Goal: Information Seeking & Learning: Learn about a topic

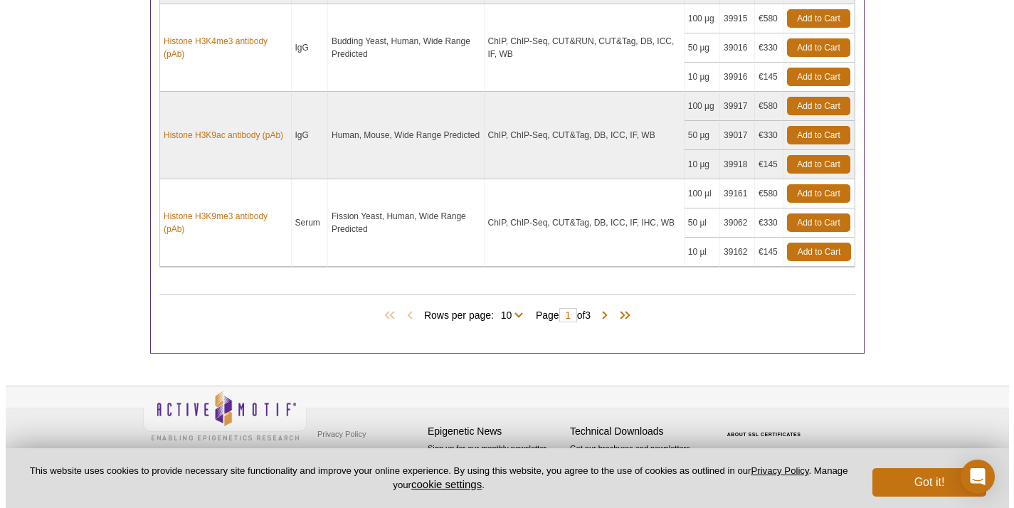
scroll to position [1312, 0]
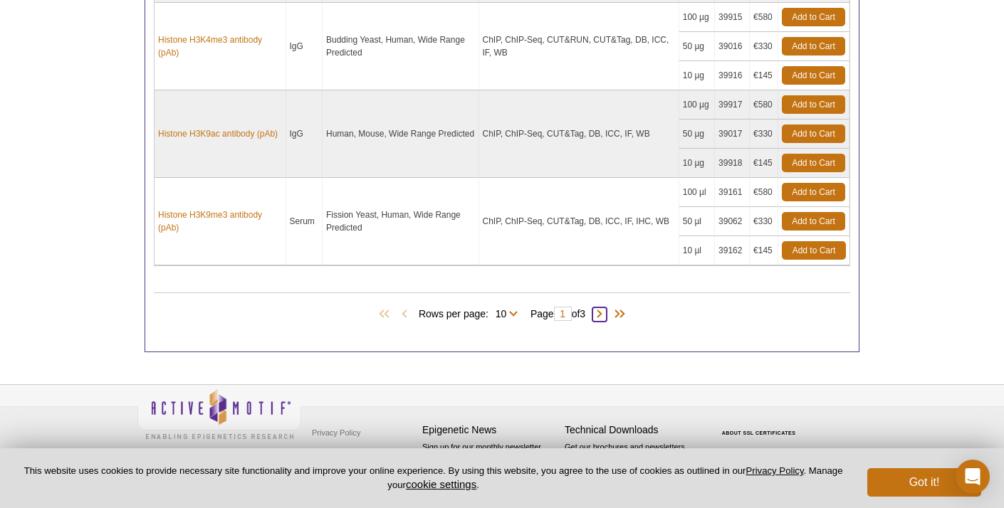
click at [606, 312] on span at bounding box center [599, 314] width 14 height 14
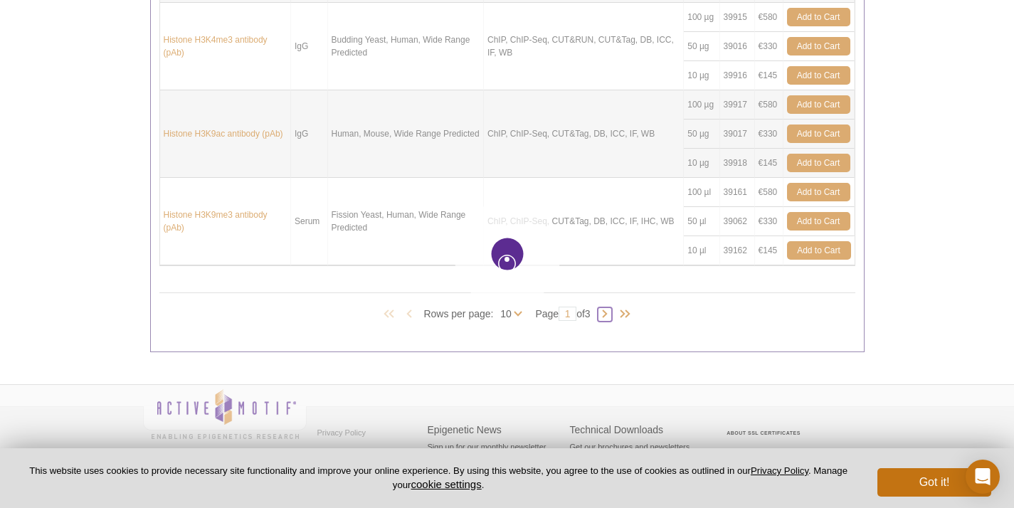
type input "2"
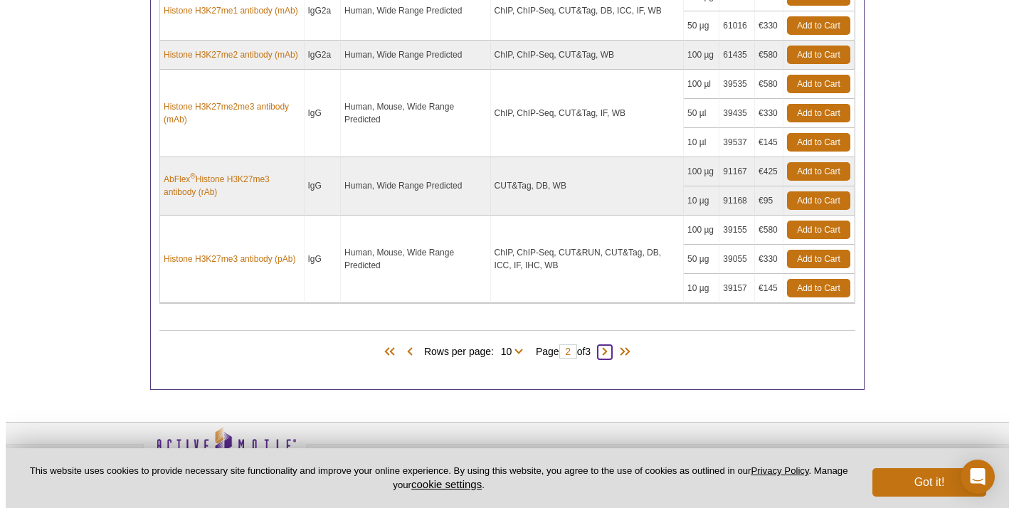
scroll to position [1248, 0]
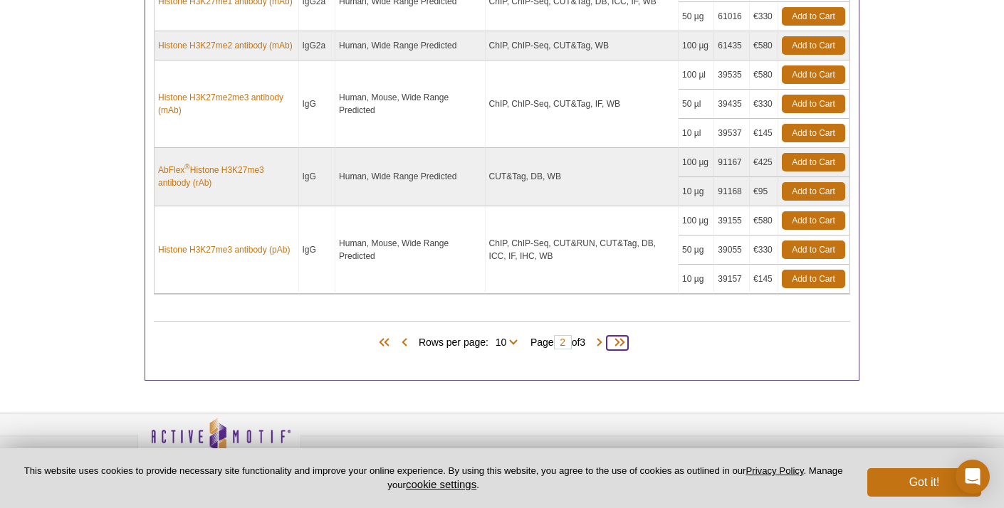
click at [628, 339] on span at bounding box center [616, 343] width 21 height 14
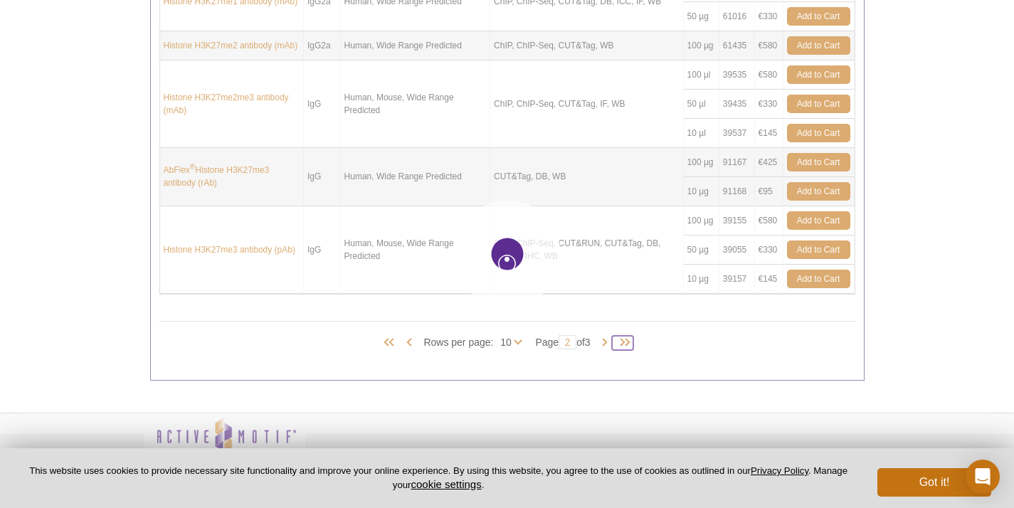
type input "3"
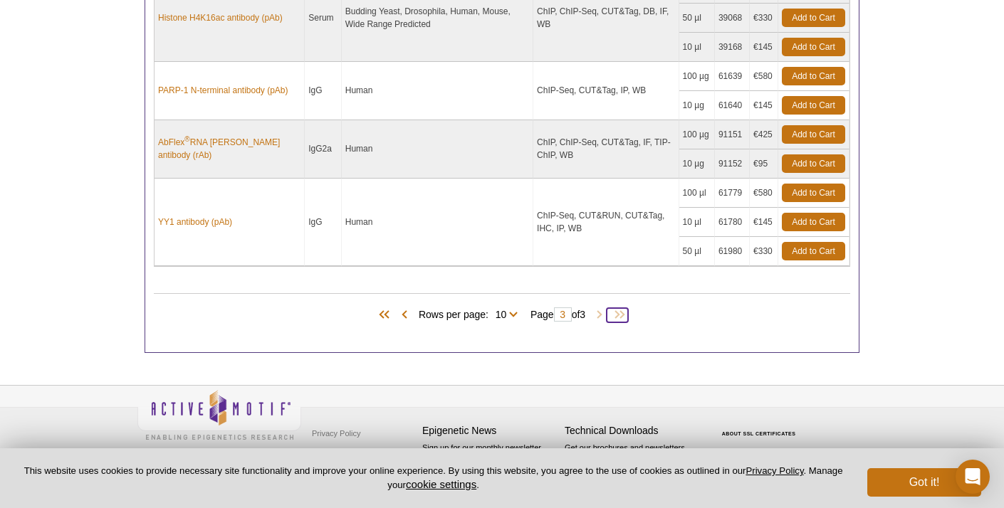
scroll to position [1189, 0]
